Goal: Task Accomplishment & Management: Complete application form

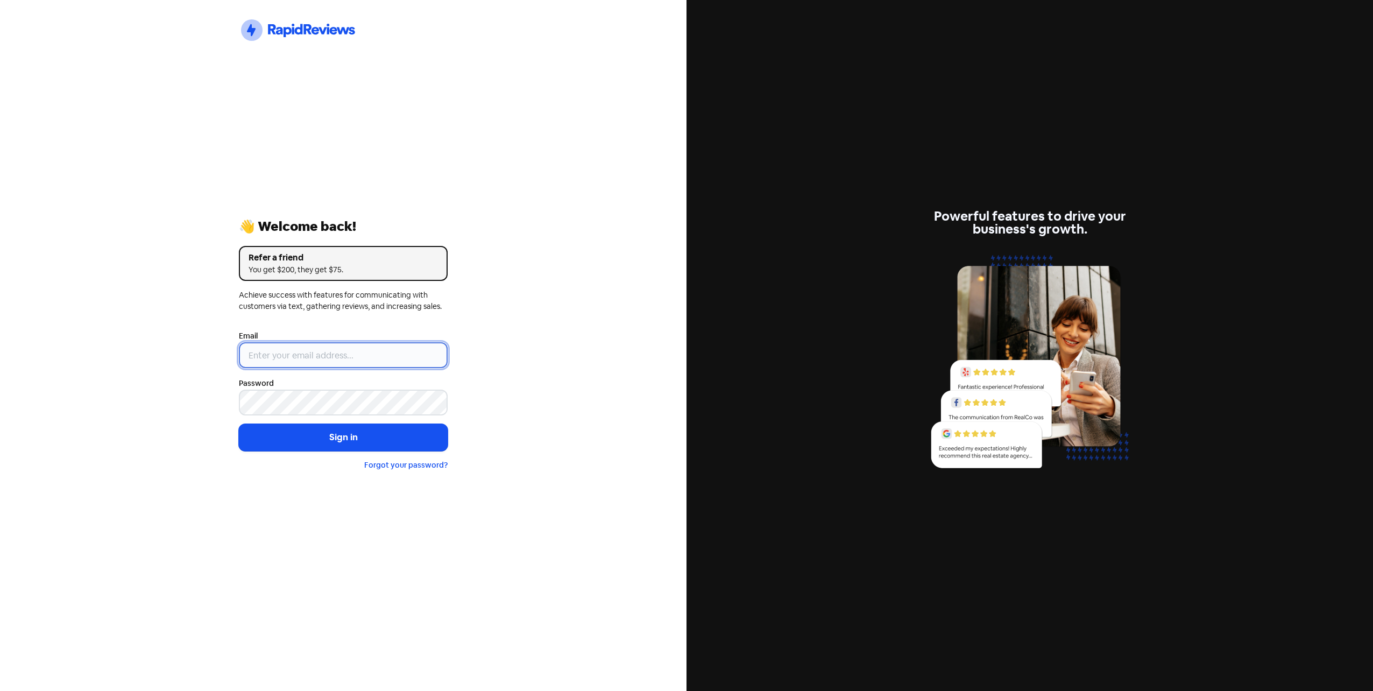
type input "[EMAIL_ADDRESS][DOMAIN_NAME]"
click at [282, 350] on input "[EMAIL_ADDRESS][DOMAIN_NAME]" at bounding box center [343, 355] width 209 height 26
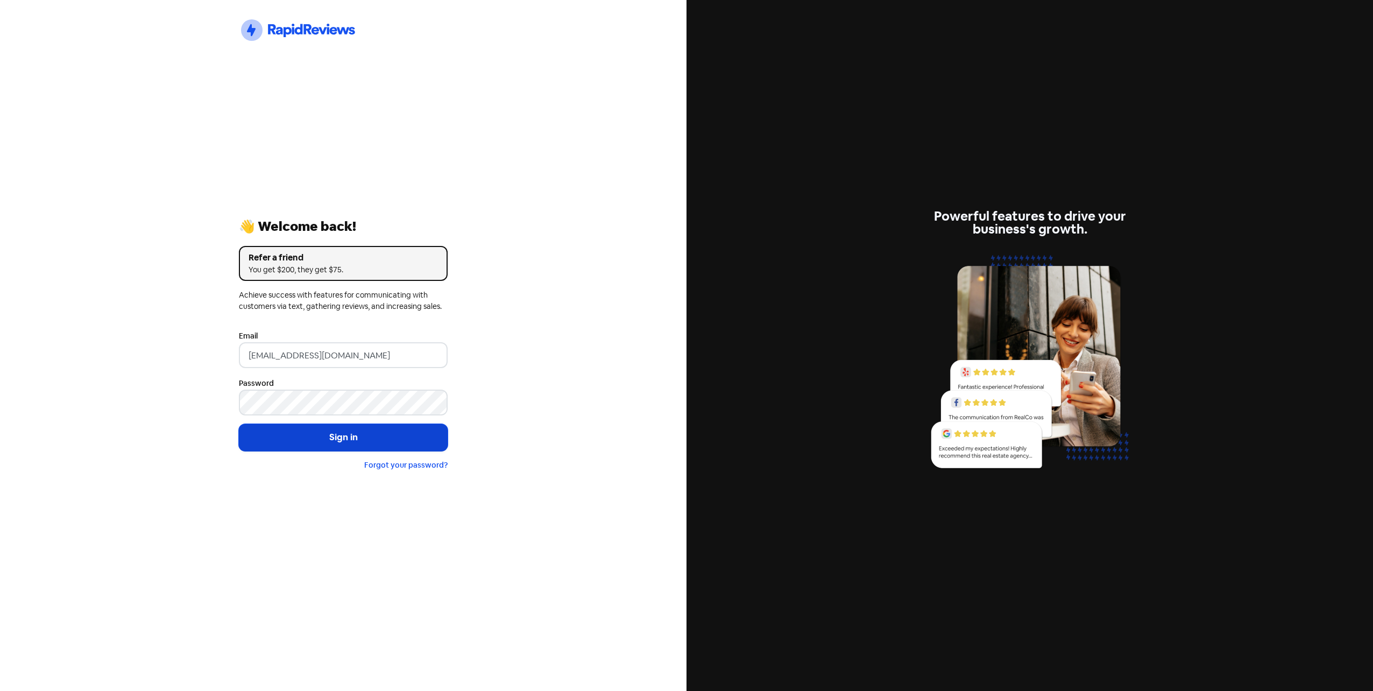
click at [351, 445] on button "Sign in" at bounding box center [343, 437] width 209 height 27
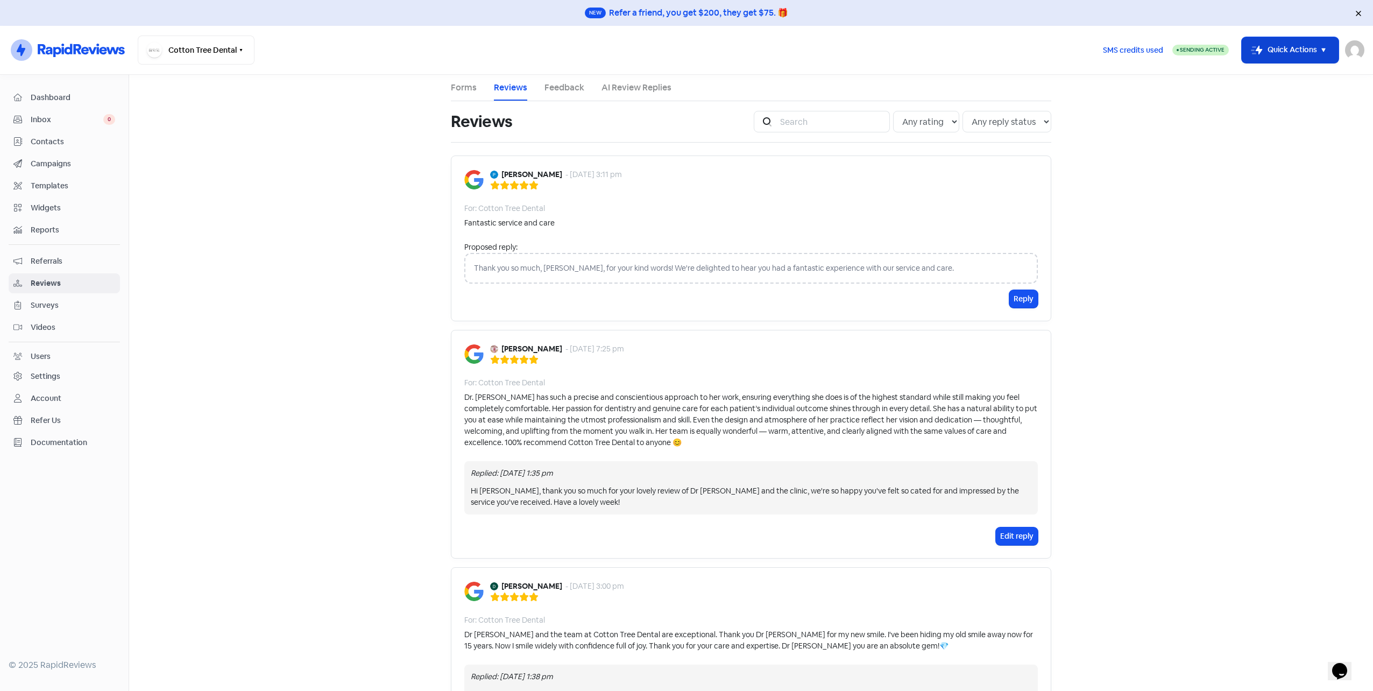
click at [1291, 51] on button "Icon For Thunder-move Quick Actions" at bounding box center [1289, 50] width 97 height 26
click at [1286, 77] on button "Add new contact" at bounding box center [1274, 78] width 125 height 22
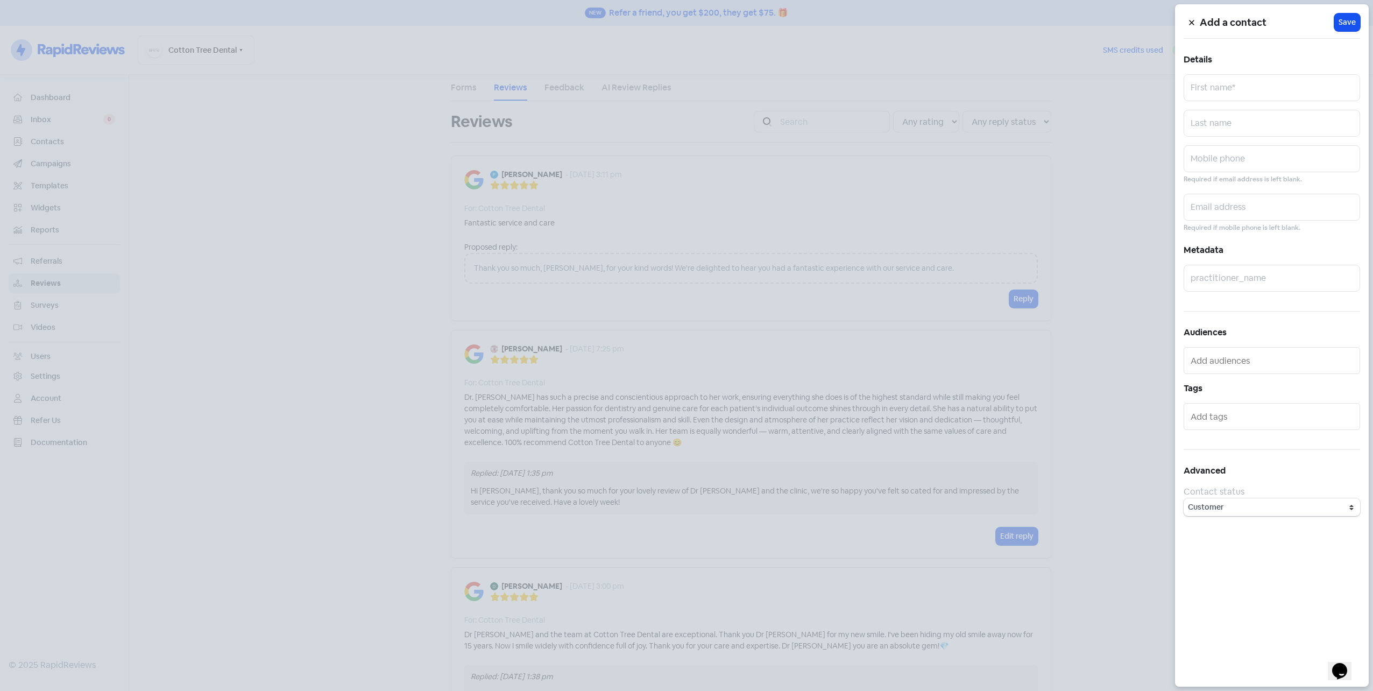
click at [1095, 260] on div at bounding box center [686, 345] width 1373 height 691
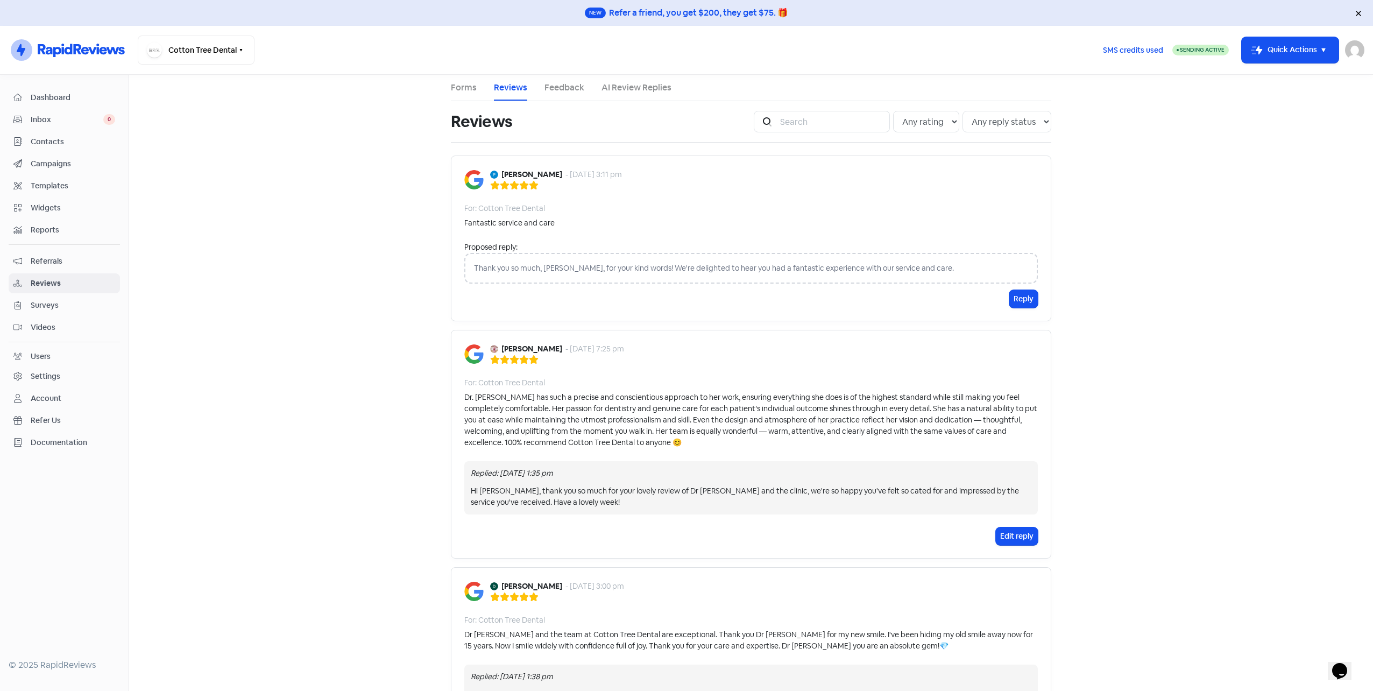
click at [68, 138] on span "Contacts" at bounding box center [73, 141] width 84 height 11
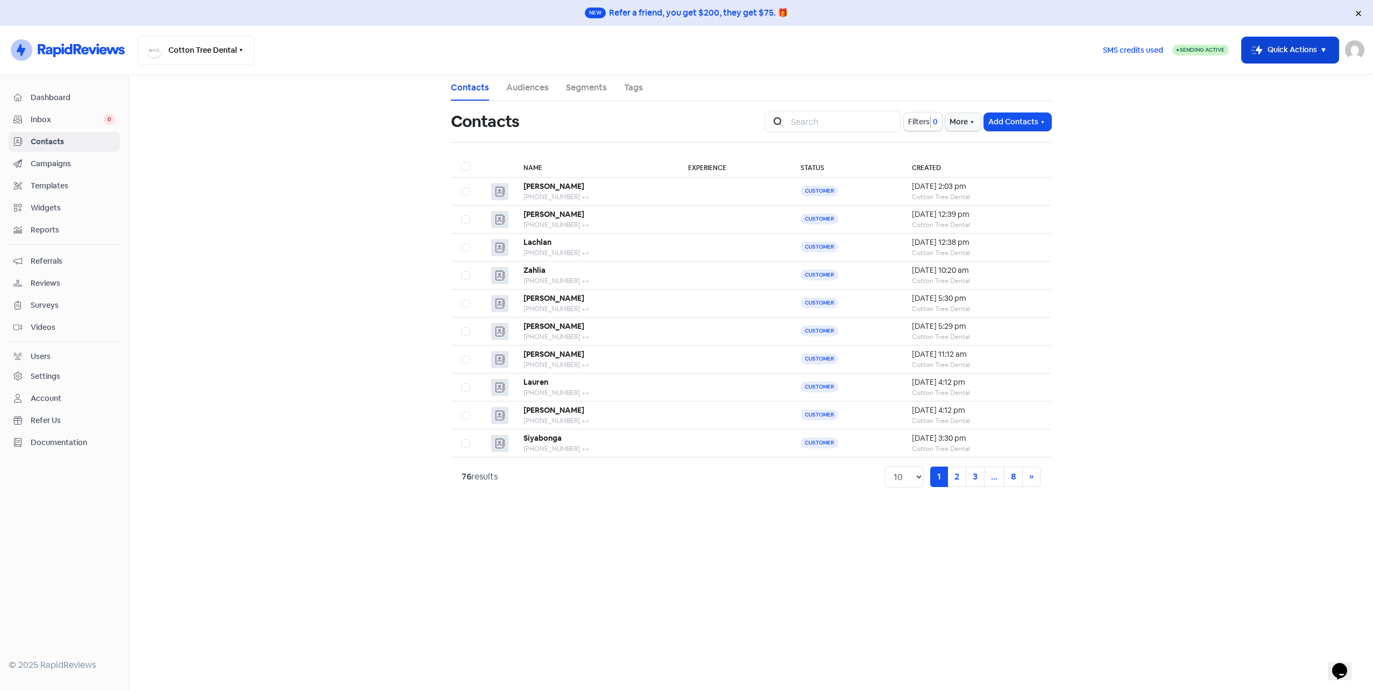
click at [1305, 44] on button "Icon For Thunder-move Quick Actions" at bounding box center [1289, 50] width 97 height 26
click at [1296, 78] on button "Add new contact" at bounding box center [1274, 78] width 125 height 22
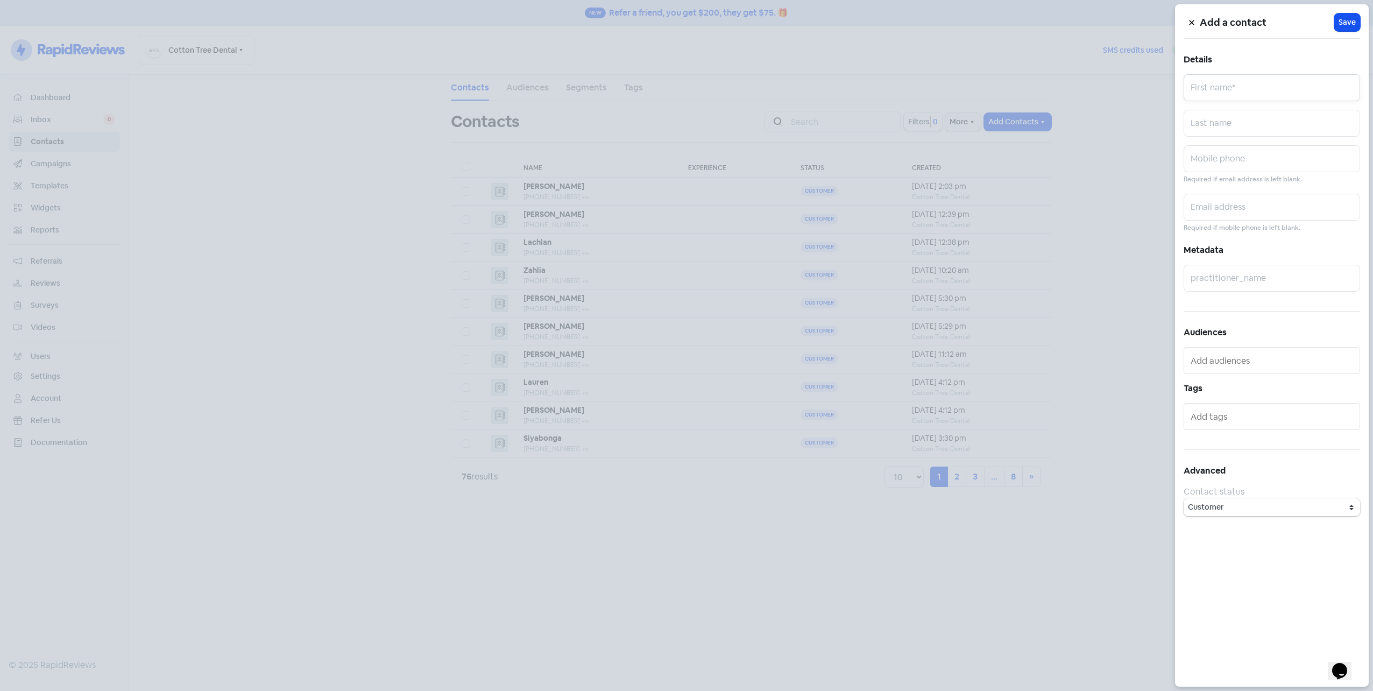
click at [1249, 89] on input "text" at bounding box center [1271, 87] width 176 height 27
type input "[PERSON_NAME]"
click at [1298, 115] on input "text" at bounding box center [1271, 123] width 176 height 27
paste input "[PERSON_NAME]"
type input "[PERSON_NAME]"
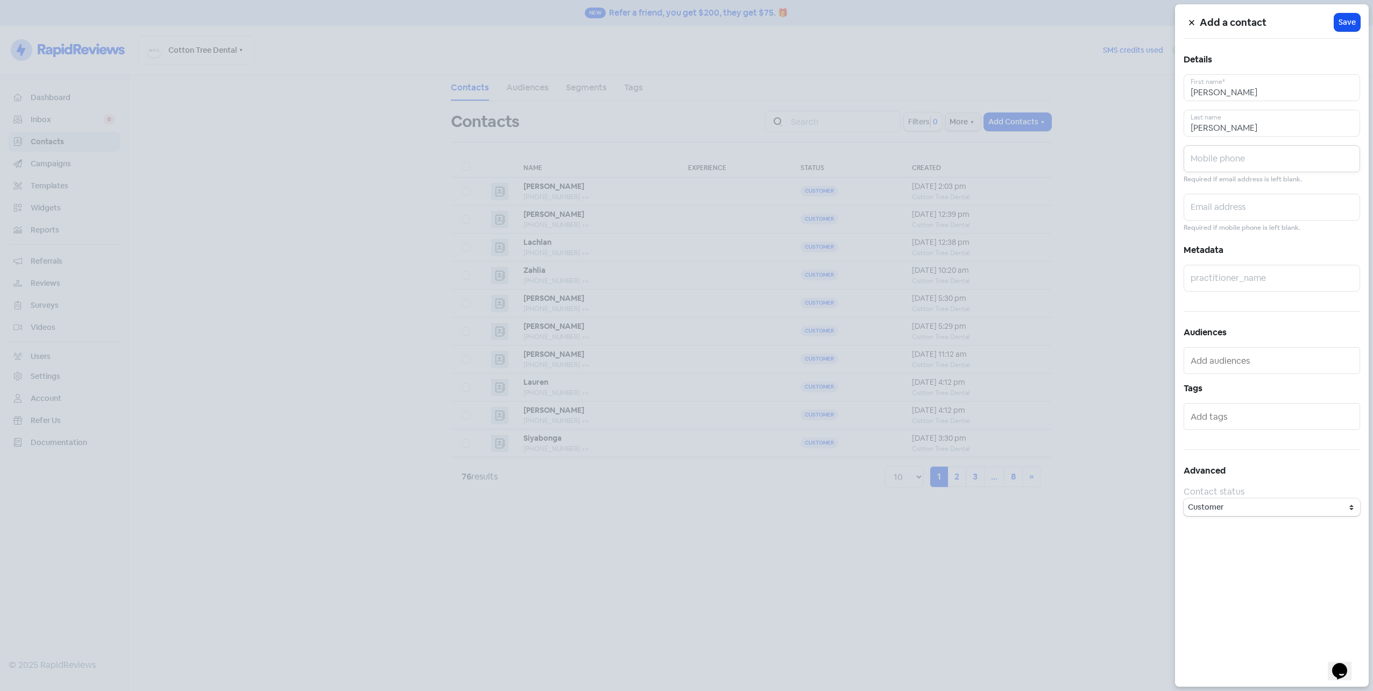
click at [1239, 160] on input "text" at bounding box center [1271, 158] width 176 height 27
paste input "0417414514"
type input "0417414514"
click at [1241, 281] on input "text" at bounding box center [1271, 278] width 176 height 27
type input "[PERSON_NAME]"
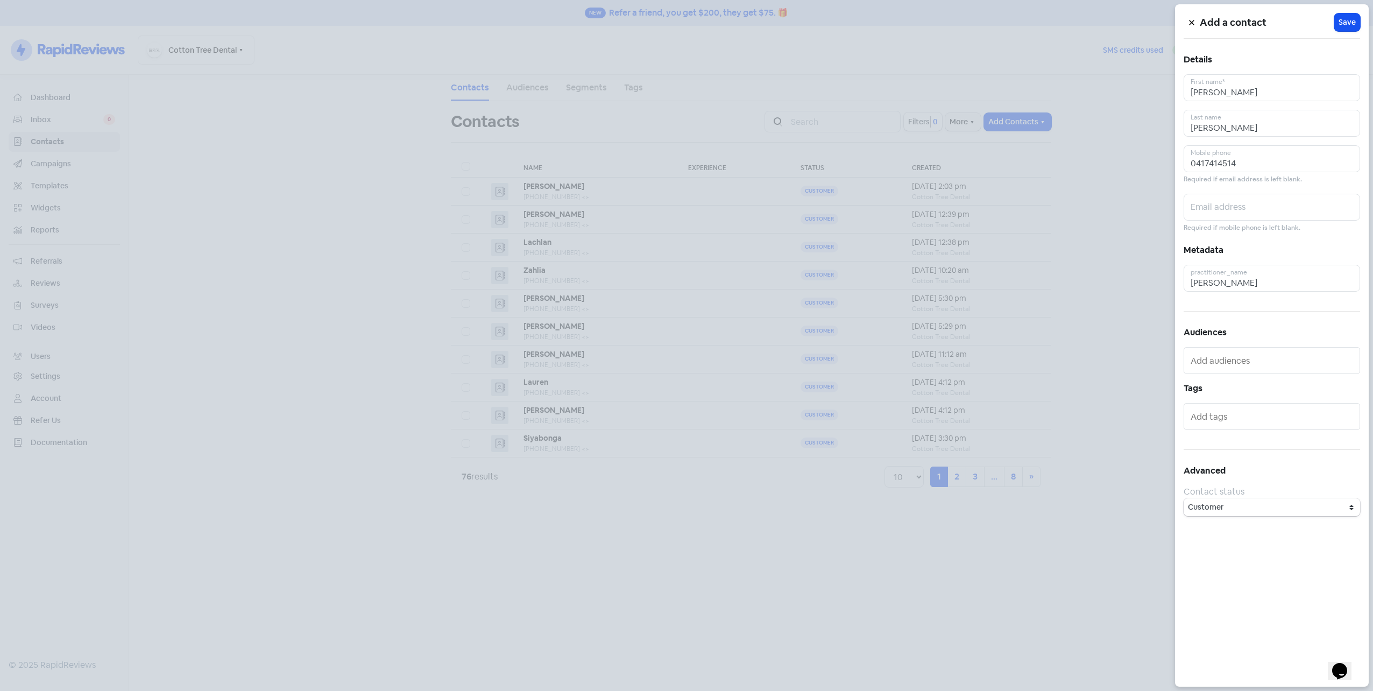
click at [1248, 349] on div at bounding box center [1271, 360] width 176 height 27
click at [1248, 358] on input "text" at bounding box center [1272, 360] width 165 height 17
click at [1255, 383] on span "Long Term" at bounding box center [1247, 381] width 121 height 13
click at [1354, 22] on span "Save" at bounding box center [1346, 22] width 17 height 11
